Goal: Transaction & Acquisition: Purchase product/service

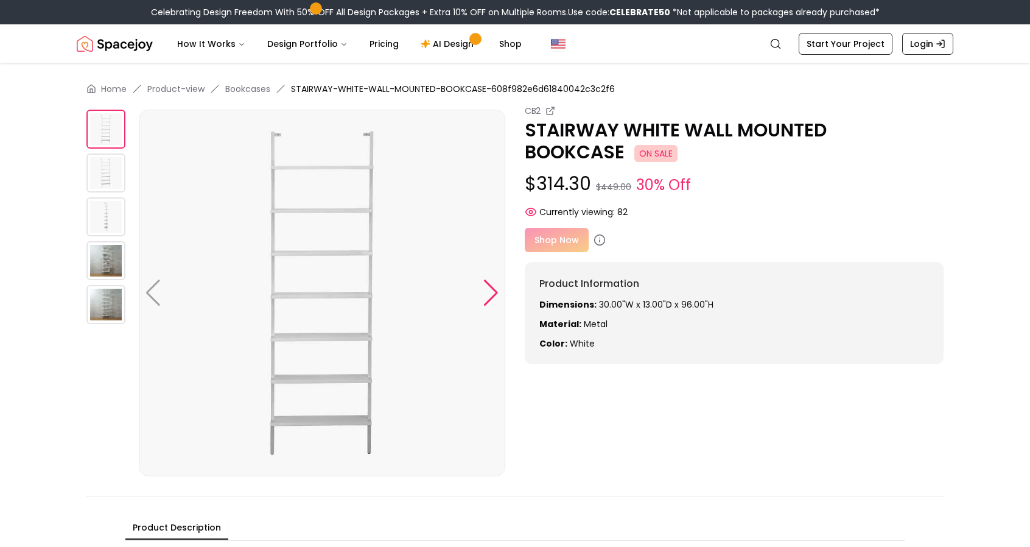
click at [492, 298] on div at bounding box center [491, 292] width 16 height 27
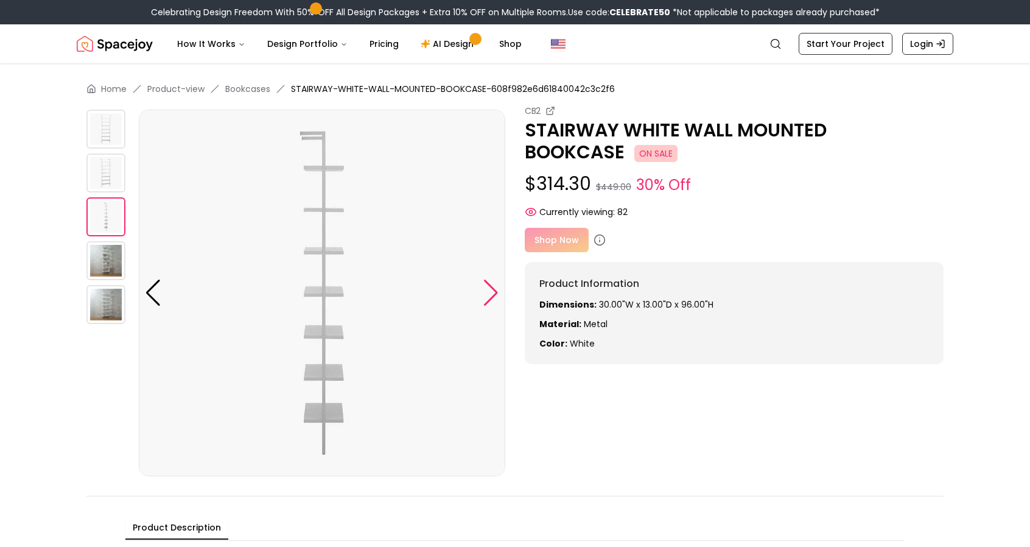
click at [492, 298] on div at bounding box center [491, 292] width 16 height 27
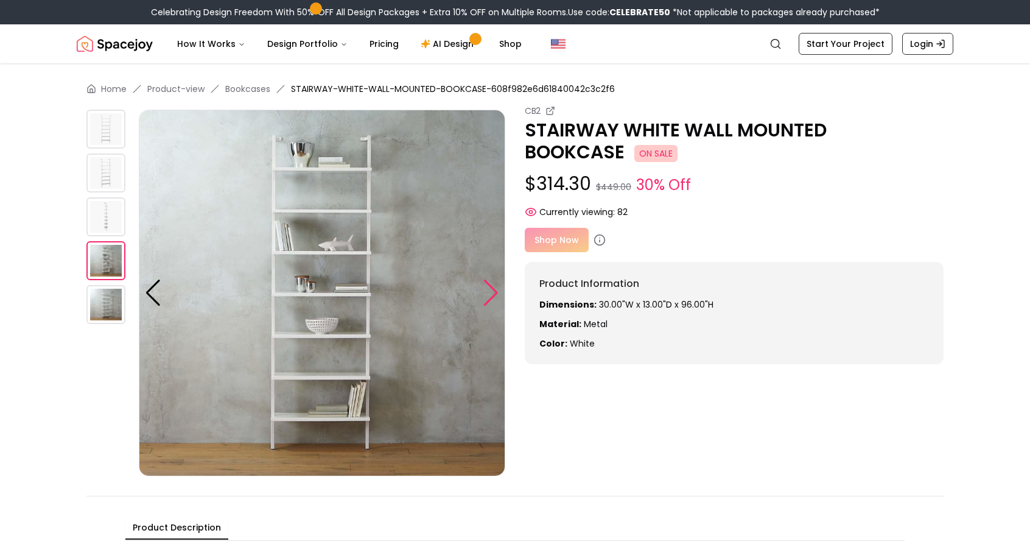
click at [492, 298] on div at bounding box center [491, 292] width 16 height 27
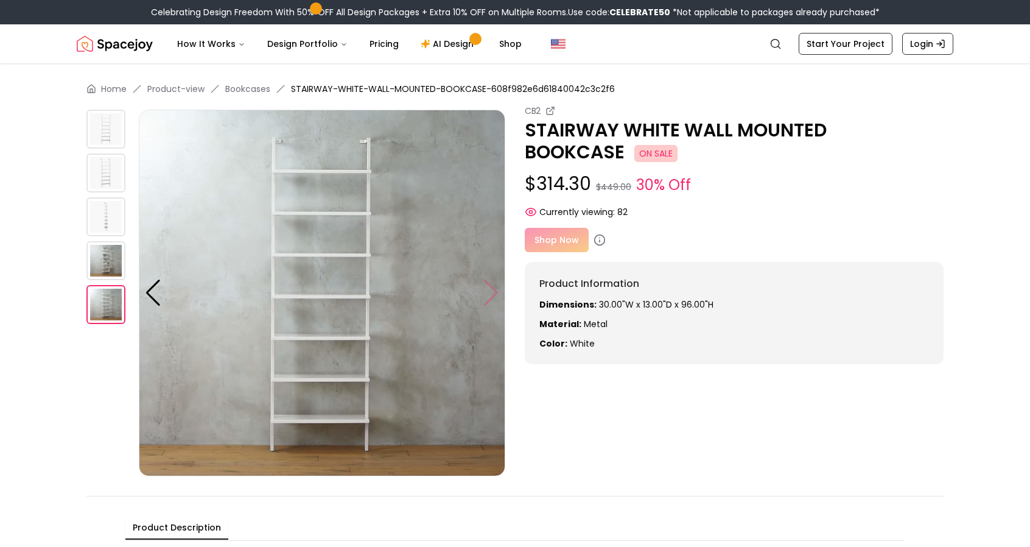
click at [492, 298] on img at bounding box center [322, 293] width 366 height 366
click at [88, 125] on img at bounding box center [105, 129] width 39 height 39
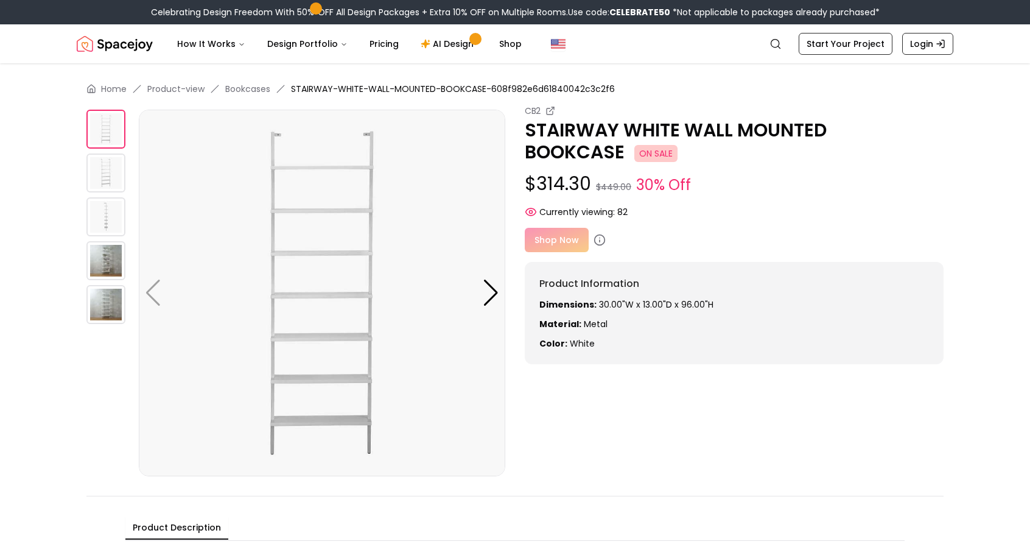
click at [560, 239] on div "Shop Now" at bounding box center [734, 240] width 419 height 24
click at [601, 240] on icon at bounding box center [599, 240] width 12 height 12
click at [595, 243] on icon at bounding box center [599, 240] width 12 height 12
click at [575, 237] on div "Shop Now" at bounding box center [734, 240] width 419 height 24
click at [544, 245] on div "Shop Now" at bounding box center [734, 240] width 419 height 24
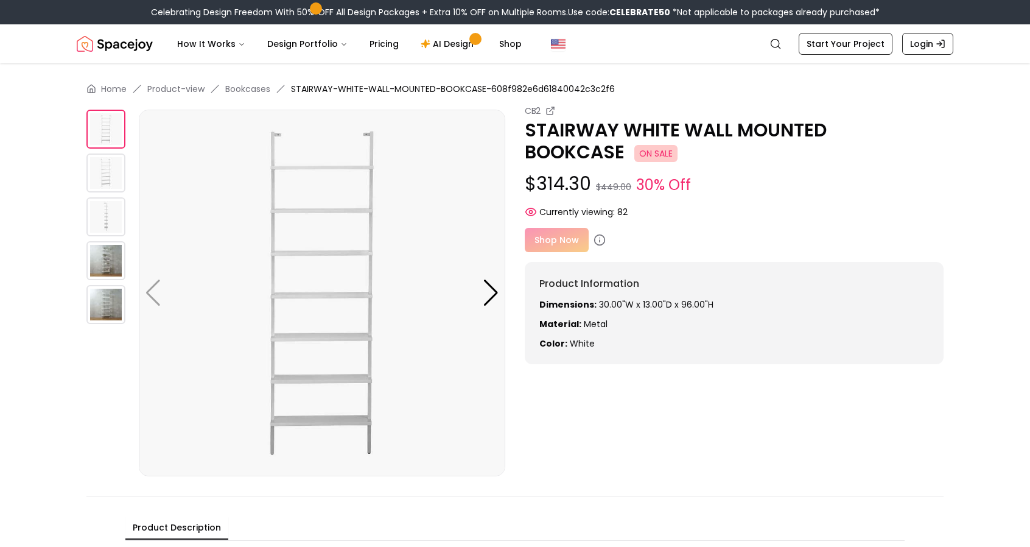
drag, startPoint x: 559, startPoint y: 233, endPoint x: 578, endPoint y: 217, distance: 25.0
click at [559, 234] on div "Shop Now" at bounding box center [734, 240] width 419 height 24
